Goal: Download file/media

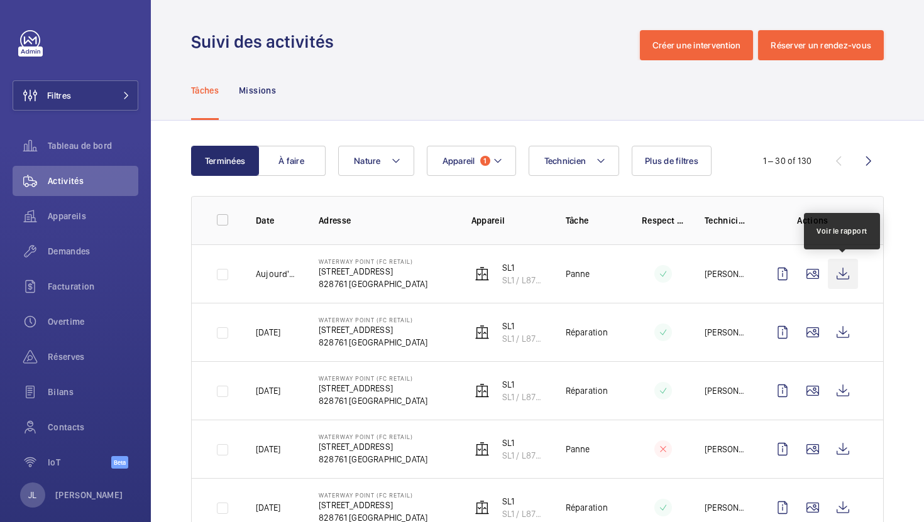
click at [846, 273] on wm-front-icon-button at bounding box center [843, 274] width 30 height 30
